Goal: Information Seeking & Learning: Learn about a topic

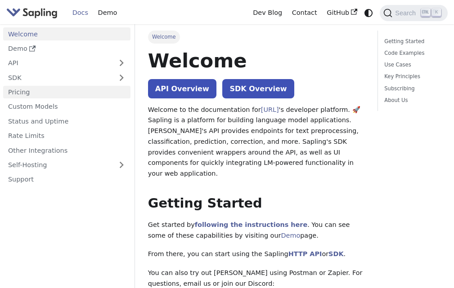
click at [36, 93] on link "Pricing" at bounding box center [66, 92] width 127 height 13
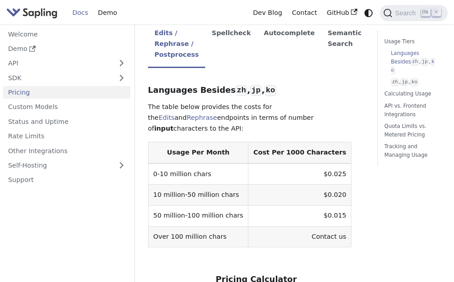
scroll to position [270, 0]
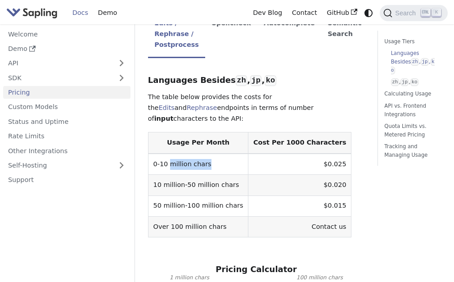
drag, startPoint x: 170, startPoint y: 127, endPoint x: 213, endPoint y: 131, distance: 42.9
click at [213, 153] on td "0-10 million chars" at bounding box center [198, 163] width 100 height 21
drag, startPoint x: 294, startPoint y: 124, endPoint x: 319, endPoint y: 129, distance: 25.3
click at [319, 153] on td "$0.025" at bounding box center [299, 163] width 103 height 21
